Goal: Transaction & Acquisition: Purchase product/service

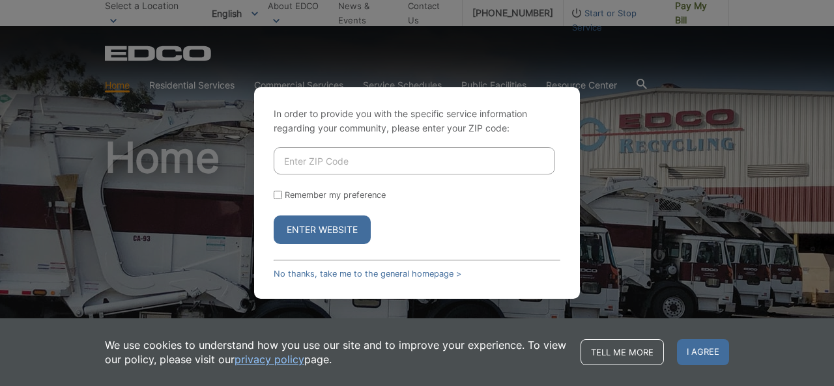
click at [433, 156] on input "Enter ZIP Code" at bounding box center [415, 160] width 282 height 27
type input "92040"
click at [330, 225] on button "Enter Website" at bounding box center [322, 230] width 97 height 29
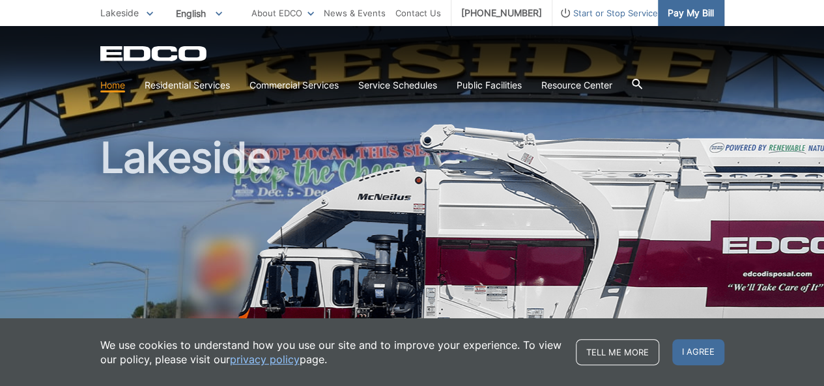
click at [684, 12] on span "Pay My Bill" at bounding box center [691, 13] width 46 height 14
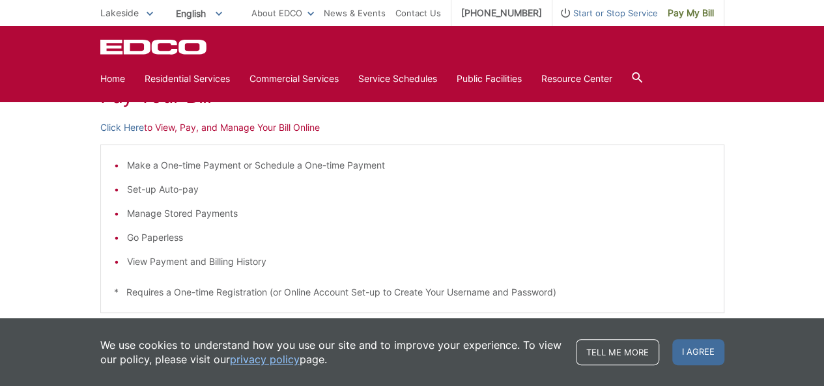
scroll to position [206, 0]
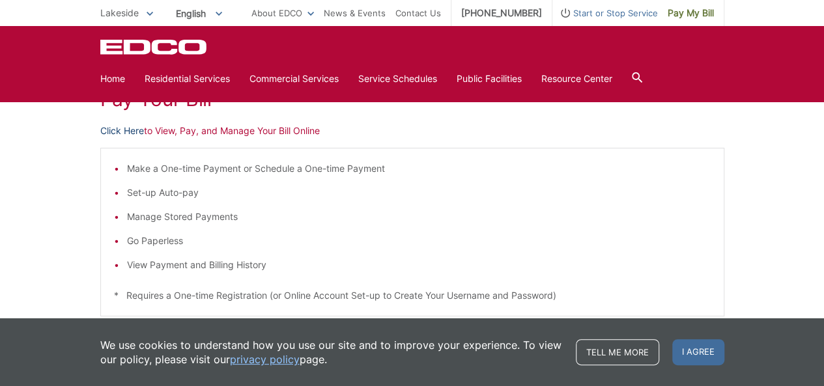
click at [134, 133] on link "Click Here" at bounding box center [122, 131] width 44 height 14
